Goal: Task Accomplishment & Management: Manage account settings

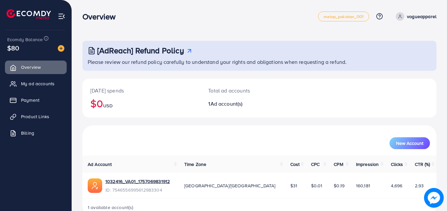
drag, startPoint x: 446, startPoint y: 29, endPoint x: 445, endPoint y: 37, distance: 7.7
click at [447, 35] on div "[AdReach] Refund Policy Please review our refund policy carefully to understand…" at bounding box center [259, 113] width 375 height 226
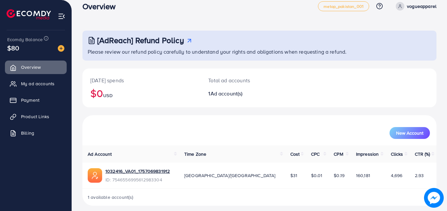
scroll to position [15, 0]
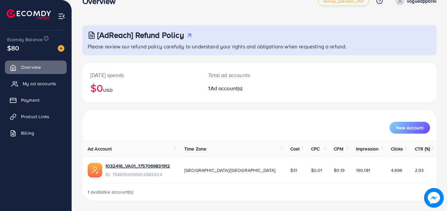
click at [25, 82] on span "My ad accounts" at bounding box center [40, 83] width 34 height 7
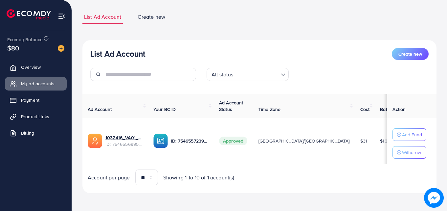
scroll to position [39, 0]
click at [98, 138] on img at bounding box center [95, 140] width 14 height 14
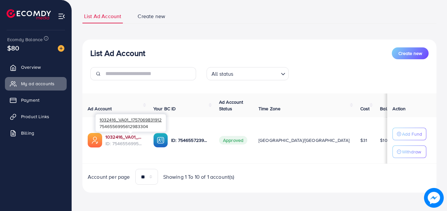
click at [119, 136] on link "1032416_VA01_1757069831912" at bounding box center [123, 136] width 37 height 7
click at [35, 115] on span "Product Links" at bounding box center [37, 116] width 28 height 7
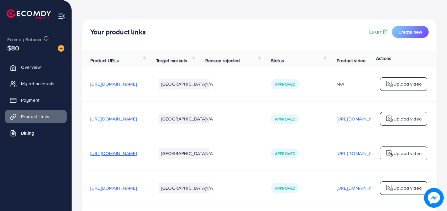
scroll to position [33, 0]
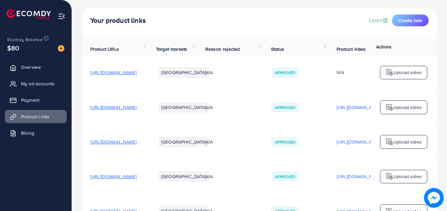
click at [121, 75] on span "[URL][DOMAIN_NAME]" at bounding box center [113, 72] width 46 height 7
click at [137, 109] on span "[URL][DOMAIN_NAME]" at bounding box center [113, 107] width 46 height 7
drag, startPoint x: 417, startPoint y: 20, endPoint x: 315, endPoint y: 21, distance: 101.6
click at [315, 21] on div "Your product links Learn Create new" at bounding box center [259, 20] width 338 height 12
click at [137, 145] on span "[URL][DOMAIN_NAME]" at bounding box center [113, 141] width 46 height 7
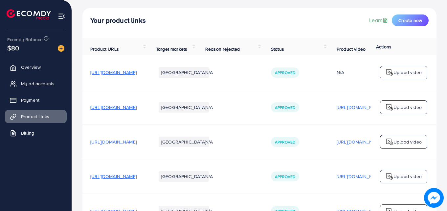
click at [137, 177] on span "[URL][DOMAIN_NAME]" at bounding box center [113, 176] width 46 height 7
click at [128, 176] on span "[URL][DOMAIN_NAME]" at bounding box center [113, 176] width 46 height 7
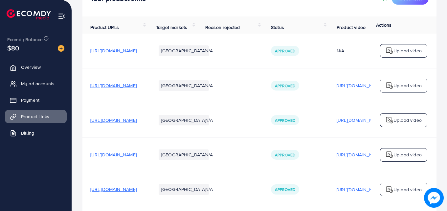
scroll to position [66, 0]
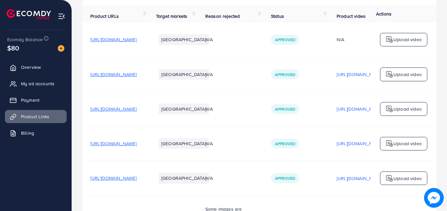
click at [129, 180] on span "[URL][DOMAIN_NAME]" at bounding box center [113, 178] width 46 height 7
click at [117, 109] on span "[URL][DOMAIN_NAME]" at bounding box center [113, 108] width 46 height 7
click at [137, 77] on span "[URL][DOMAIN_NAME]" at bounding box center [113, 74] width 46 height 7
click at [137, 181] on span "[URL][DOMAIN_NAME]" at bounding box center [113, 178] width 46 height 7
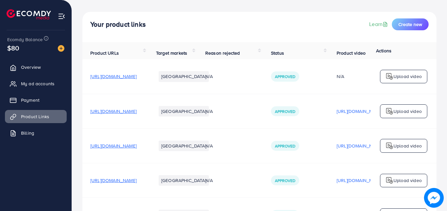
scroll to position [0, 0]
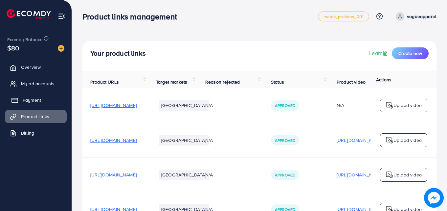
click at [27, 97] on span "Payment" at bounding box center [32, 100] width 18 height 7
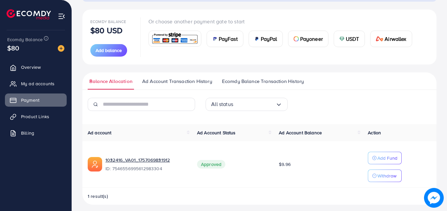
scroll to position [73, 0]
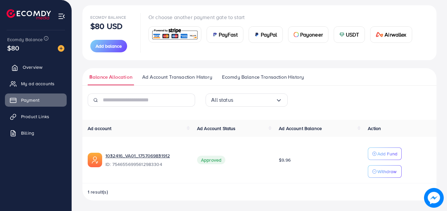
click at [28, 67] on span "Overview" at bounding box center [33, 67] width 20 height 7
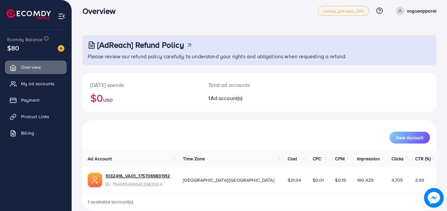
scroll to position [15, 0]
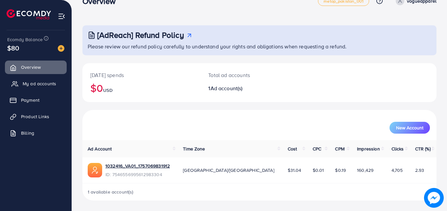
click at [47, 82] on span "My ad accounts" at bounding box center [40, 83] width 34 height 7
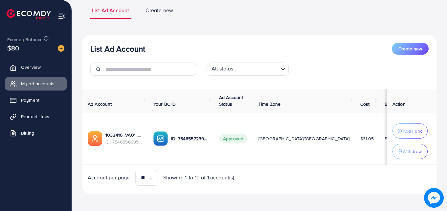
scroll to position [48, 0]
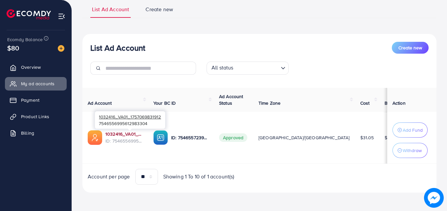
click at [113, 132] on link "1032416_VA01_1757069831912" at bounding box center [123, 133] width 37 height 7
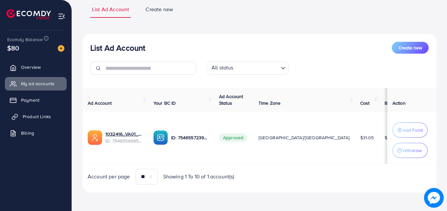
click at [37, 118] on span "Product Links" at bounding box center [37, 116] width 28 height 7
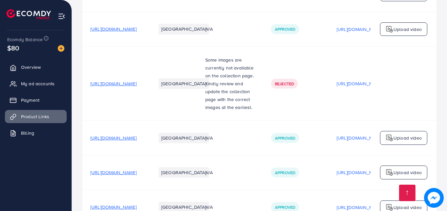
scroll to position [296, 0]
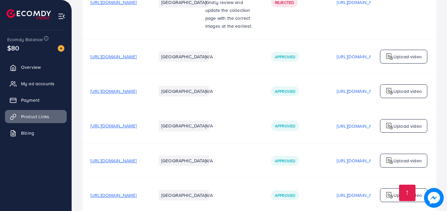
click at [134, 59] on span "[URL][DOMAIN_NAME]" at bounding box center [113, 56] width 46 height 7
